Goal: Information Seeking & Learning: Learn about a topic

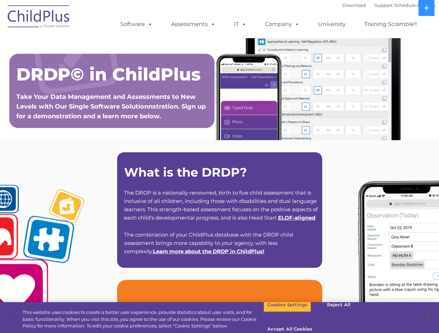
click at [219, 167] on strong "What is the DRDP?" at bounding box center [185, 172] width 123 height 15
click at [149, 24] on span at bounding box center [149, 24] width 8 height 7
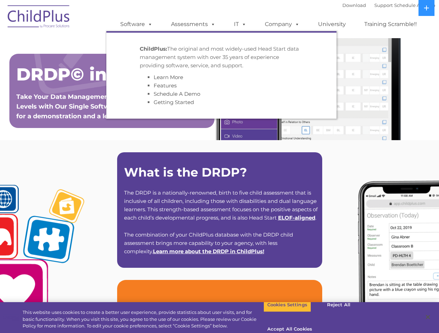
click at [211, 24] on span at bounding box center [212, 24] width 8 height 7
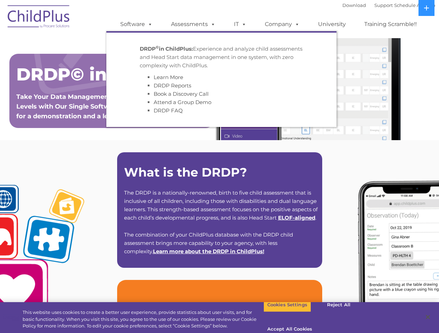
click at [240, 24] on span at bounding box center [243, 24] width 8 height 7
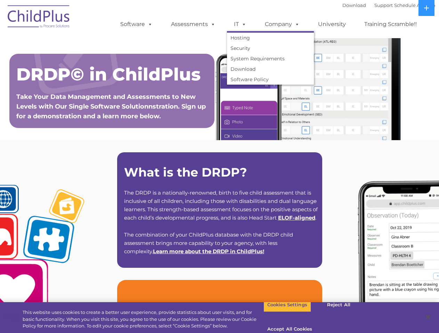
click at [242, 24] on span at bounding box center [243, 24] width 8 height 7
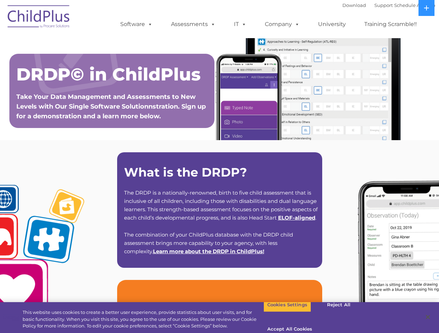
click at [282, 24] on link "Company" at bounding box center [282, 24] width 49 height 14
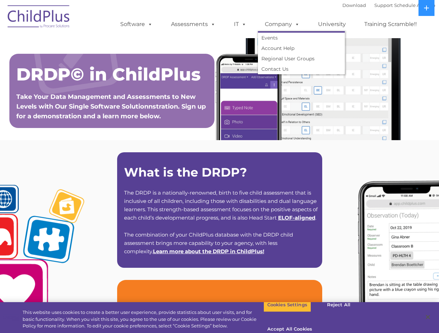
click at [295, 24] on span at bounding box center [296, 24] width 8 height 7
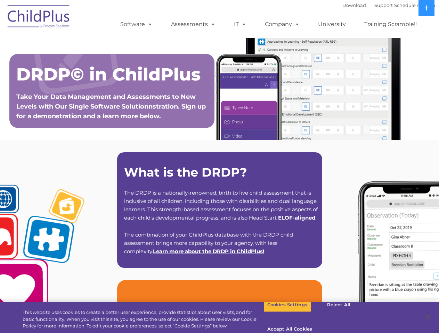
click at [426, 8] on icon at bounding box center [426, 8] width 5 height 5
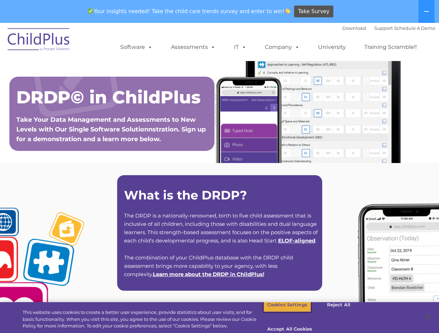
click at [282, 312] on button "Cookies Settings" at bounding box center [287, 305] width 48 height 15
